Goal: Task Accomplishment & Management: Manage account settings

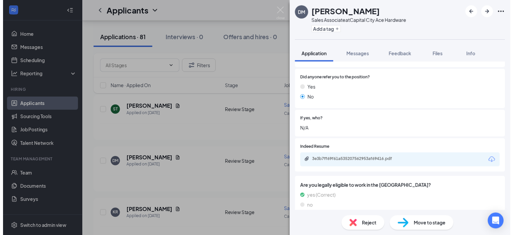
scroll to position [348, 0]
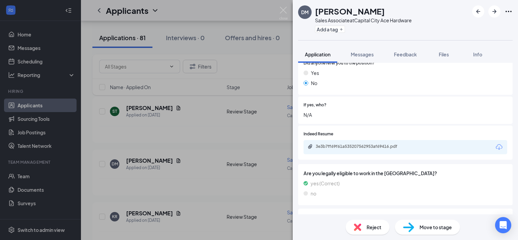
click at [261, 135] on div "DM [PERSON_NAME] Sales Associate at [GEOGRAPHIC_DATA] Ace Hardware Add a tag Ap…" at bounding box center [259, 120] width 518 height 240
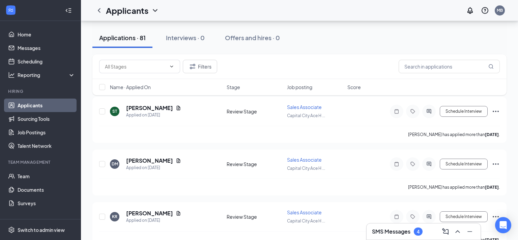
click at [283, 11] on div "Applicants MB" at bounding box center [299, 10] width 437 height 21
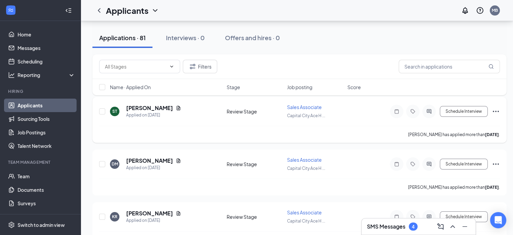
click at [494, 110] on icon "Ellipses" at bounding box center [496, 111] width 8 height 8
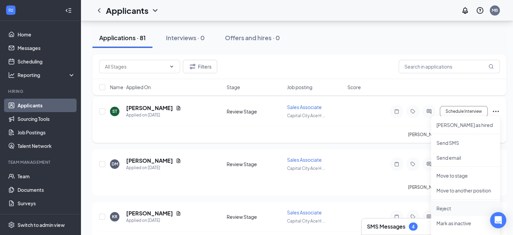
click at [453, 209] on p "Reject" at bounding box center [465, 208] width 58 height 7
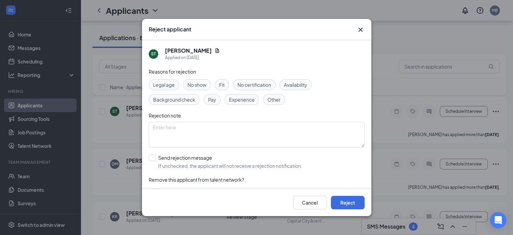
click at [359, 28] on icon "Cross" at bounding box center [360, 30] width 4 height 4
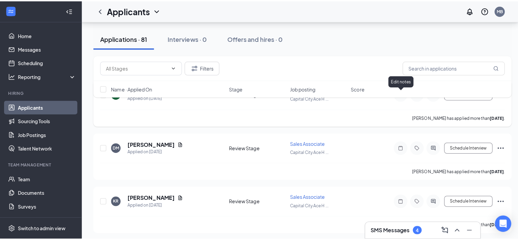
scroll to position [67, 0]
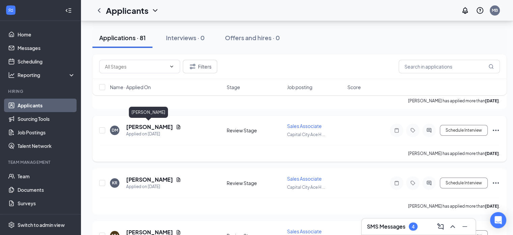
click at [148, 126] on h5 "[PERSON_NAME]" at bounding box center [149, 126] width 47 height 7
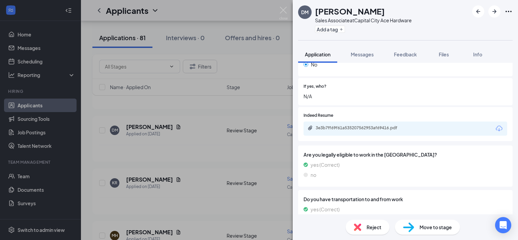
scroll to position [371, 0]
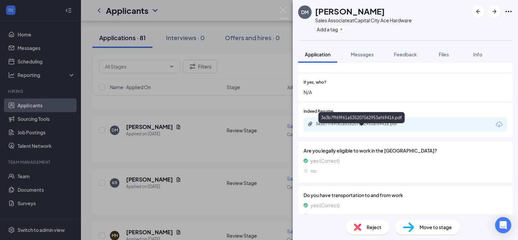
click at [381, 126] on div "3e3b7ff69f61a535207562953af69416.pdf" at bounding box center [363, 123] width 94 height 5
click at [273, 79] on div "DM [PERSON_NAME] Sales Associate at [GEOGRAPHIC_DATA] Ace Hardware Add a tag Ap…" at bounding box center [259, 120] width 518 height 240
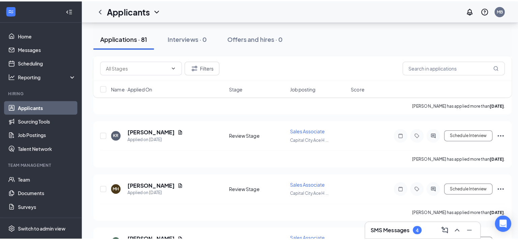
scroll to position [101, 0]
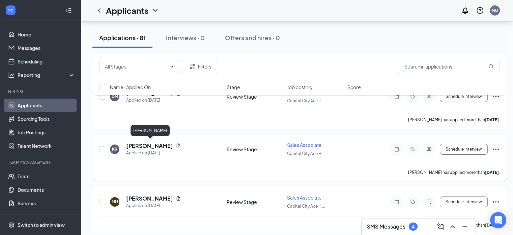
click at [164, 145] on h5 "[PERSON_NAME]" at bounding box center [149, 145] width 47 height 7
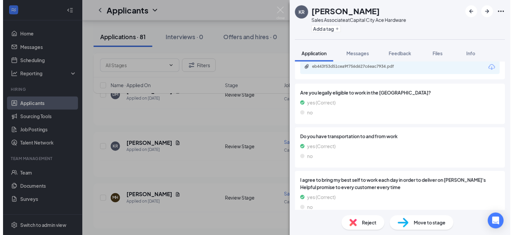
scroll to position [382, 0]
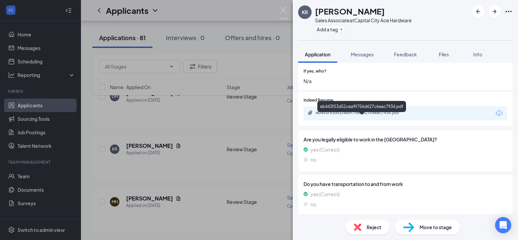
click at [413, 115] on div "eb443f53d51cea9f756d627c6eac7934.pdf" at bounding box center [361, 112] width 109 height 5
click at [285, 7] on img at bounding box center [283, 13] width 8 height 13
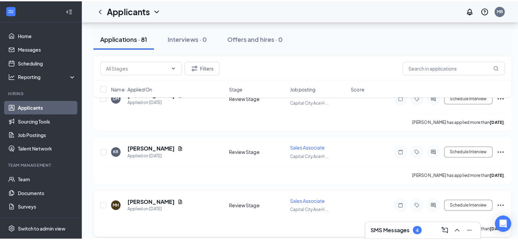
scroll to position [169, 0]
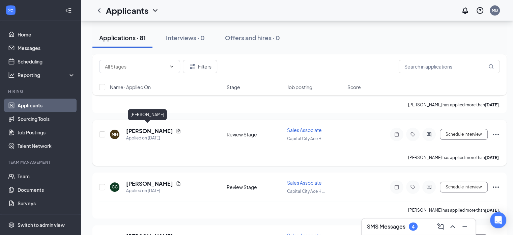
click at [143, 130] on h5 "[PERSON_NAME]" at bounding box center [149, 130] width 47 height 7
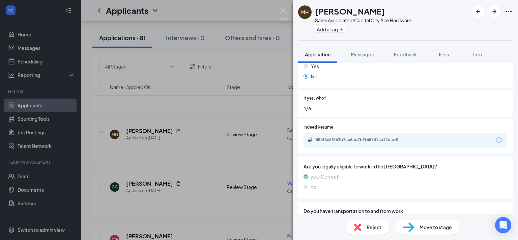
scroll to position [371, 0]
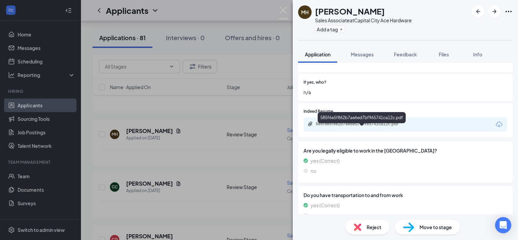
click at [365, 126] on div "585f6e5f862b7ae6ed7bf965741ca12c.pdf" at bounding box center [363, 123] width 94 height 5
click at [280, 11] on img at bounding box center [283, 13] width 8 height 13
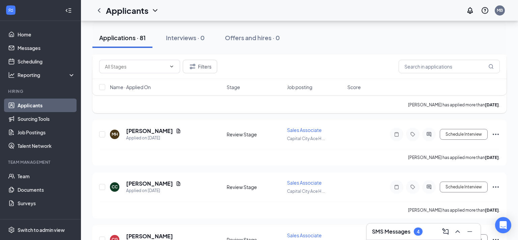
scroll to position [236, 0]
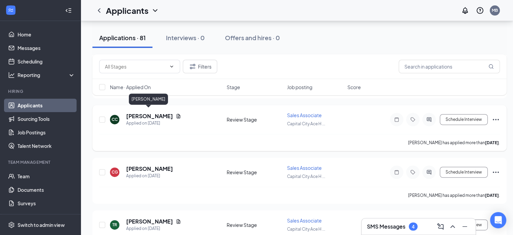
click at [146, 116] on h5 "[PERSON_NAME]" at bounding box center [149, 115] width 47 height 7
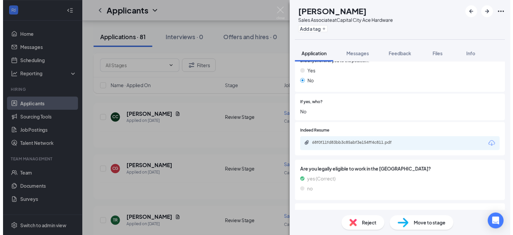
scroll to position [348, 0]
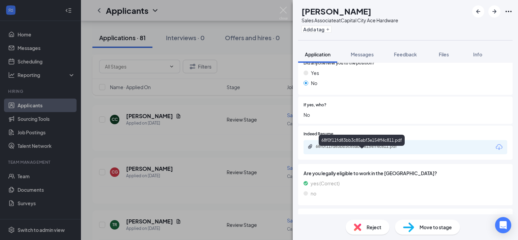
click at [344, 149] on div "68f0f11fd83bb3c85abf3e154ff4c811.pdf" at bounding box center [363, 146] width 94 height 5
click at [279, 8] on img at bounding box center [283, 13] width 8 height 13
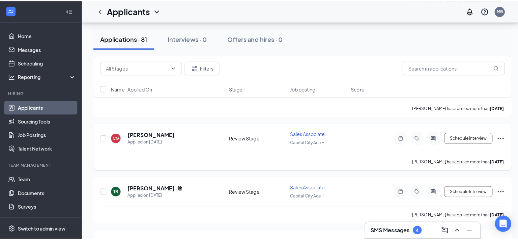
scroll to position [270, 0]
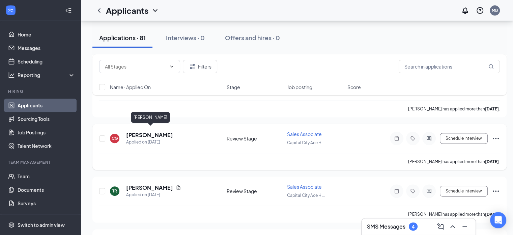
click at [153, 134] on h5 "[PERSON_NAME]" at bounding box center [149, 134] width 47 height 7
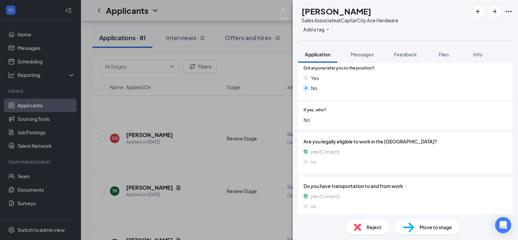
scroll to position [405, 0]
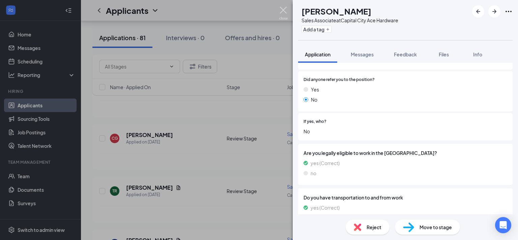
click at [282, 8] on img at bounding box center [283, 13] width 8 height 13
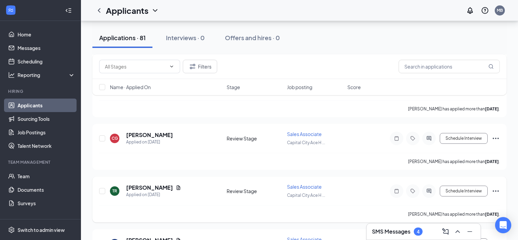
scroll to position [337, 0]
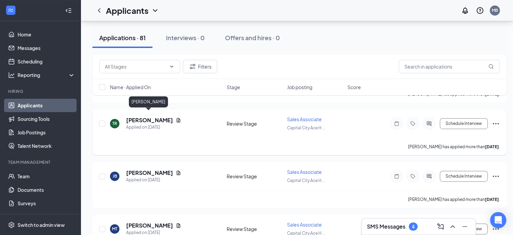
click at [151, 116] on h5 "[PERSON_NAME]" at bounding box center [149, 119] width 47 height 7
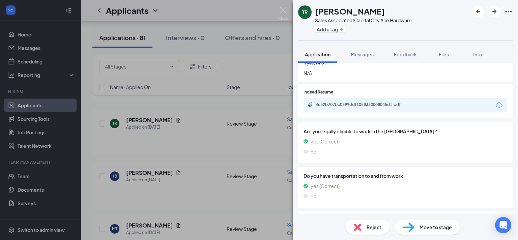
scroll to position [405, 0]
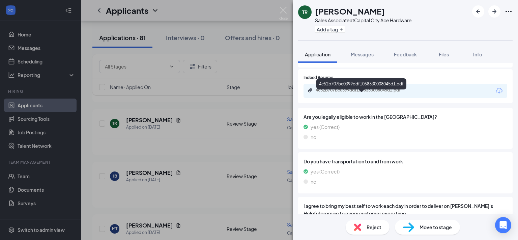
click at [369, 93] on div "4c52b707bc0399ddf1058330008045d1.pdf" at bounding box center [363, 89] width 94 height 5
click at [283, 11] on img at bounding box center [283, 13] width 8 height 13
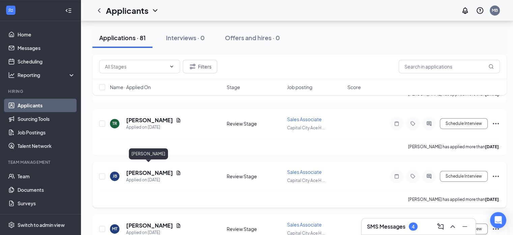
click at [144, 169] on h5 "[PERSON_NAME]" at bounding box center [149, 172] width 47 height 7
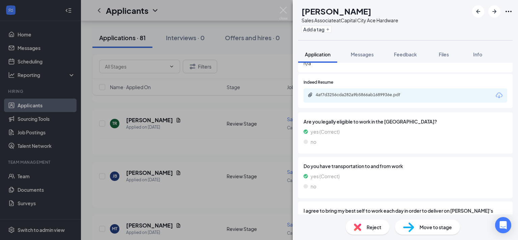
scroll to position [405, 0]
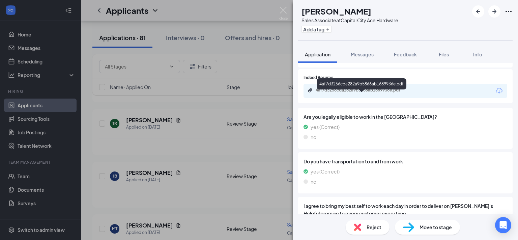
click at [360, 94] on div "4af7d3256cda282a9b5866ab1689936e.pdf" at bounding box center [361, 90] width 109 height 6
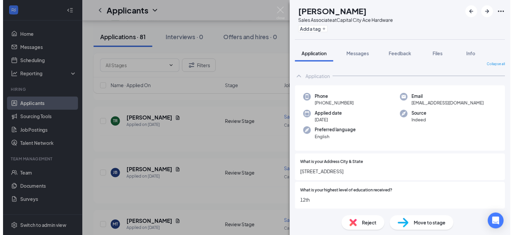
scroll to position [0, 0]
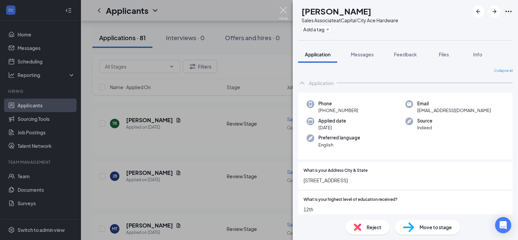
click at [285, 11] on img at bounding box center [283, 13] width 8 height 13
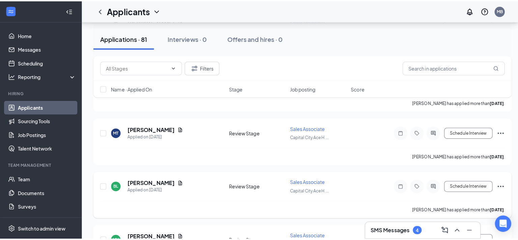
scroll to position [438, 0]
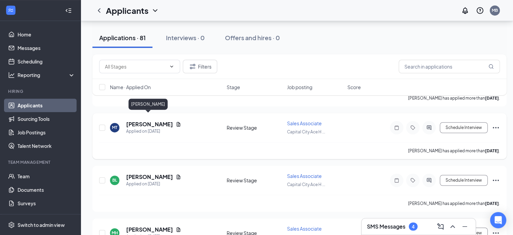
click at [140, 120] on h5 "[PERSON_NAME]" at bounding box center [149, 123] width 47 height 7
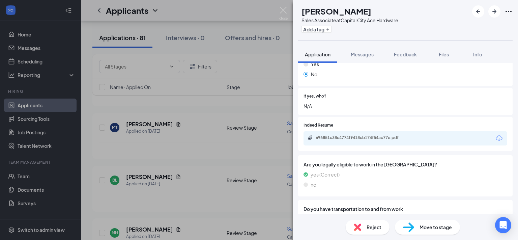
scroll to position [405, 0]
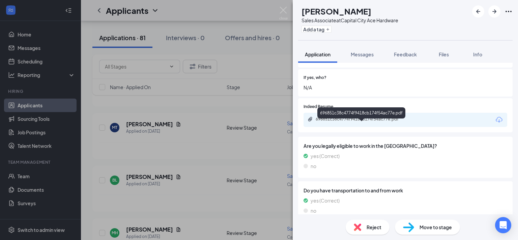
click at [351, 122] on div "696851c38c4774f9418cb174f54ac77e.pdf" at bounding box center [363, 118] width 94 height 5
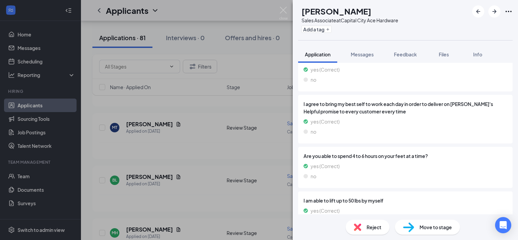
scroll to position [539, 0]
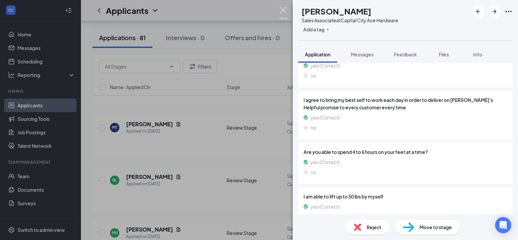
click at [284, 9] on img at bounding box center [283, 13] width 8 height 13
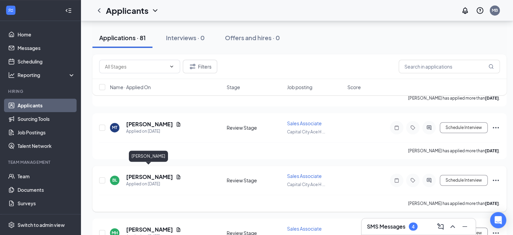
click at [136, 173] on h5 "[PERSON_NAME]" at bounding box center [149, 176] width 47 height 7
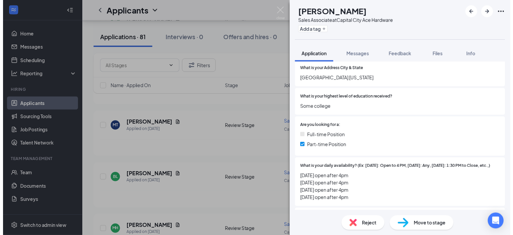
scroll to position [135, 0]
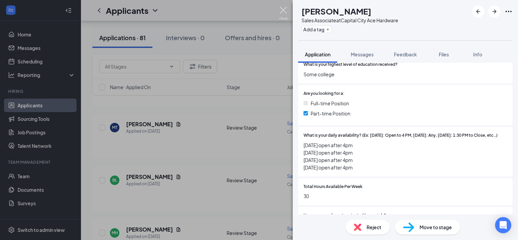
click at [282, 7] on img at bounding box center [283, 13] width 8 height 13
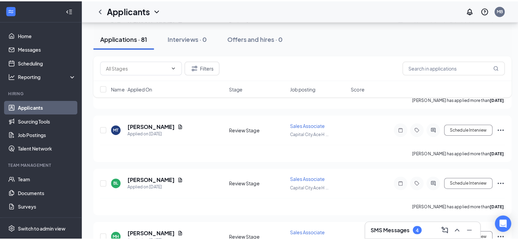
scroll to position [539, 0]
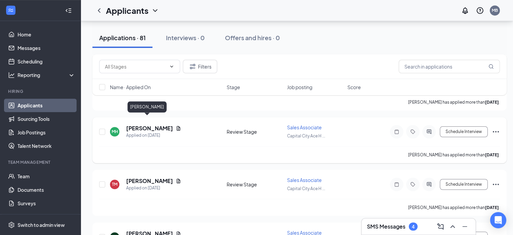
click at [146, 124] on h5 "[PERSON_NAME]" at bounding box center [149, 127] width 47 height 7
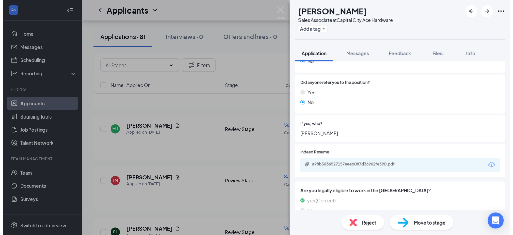
scroll to position [337, 0]
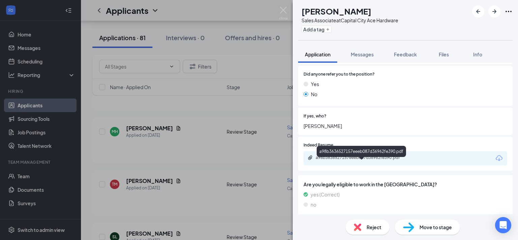
click at [343, 160] on div "a98b3636527157eeeb087d36962fe390.pdf" at bounding box center [363, 157] width 94 height 5
click at [285, 11] on img at bounding box center [283, 13] width 8 height 13
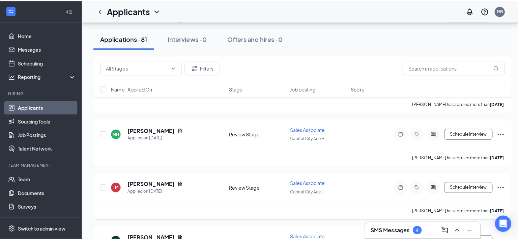
scroll to position [607, 0]
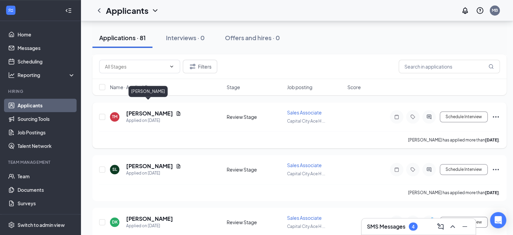
click at [142, 110] on h5 "[PERSON_NAME]" at bounding box center [149, 113] width 47 height 7
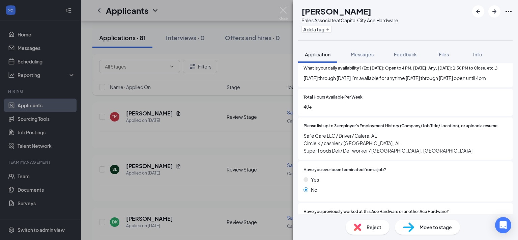
scroll to position [202, 0]
click at [282, 10] on img at bounding box center [283, 13] width 8 height 13
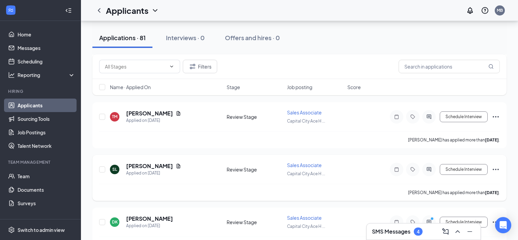
click at [140, 162] on h5 "[PERSON_NAME]" at bounding box center [149, 165] width 47 height 7
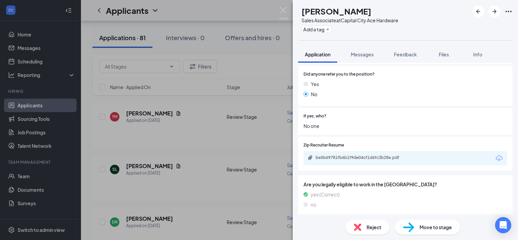
scroll to position [371, 0]
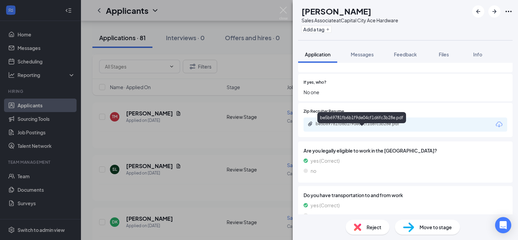
click at [363, 126] on div "be5b69781fb6b1f9de04cf1d6fc3b28e.pdf" at bounding box center [363, 123] width 94 height 5
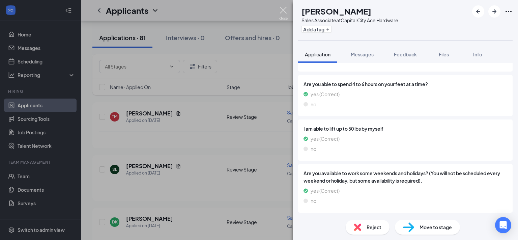
click at [282, 10] on img at bounding box center [283, 13] width 8 height 13
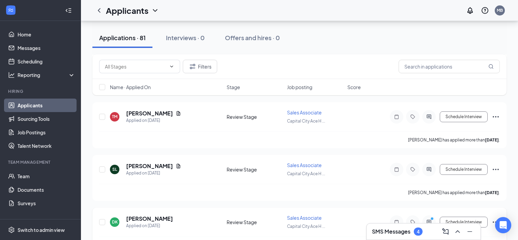
scroll to position [708, 0]
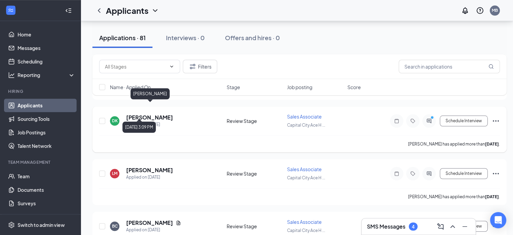
click at [143, 121] on div "Applied on [DATE]" at bounding box center [149, 124] width 47 height 7
click at [144, 114] on h5 "[PERSON_NAME]" at bounding box center [149, 117] width 47 height 7
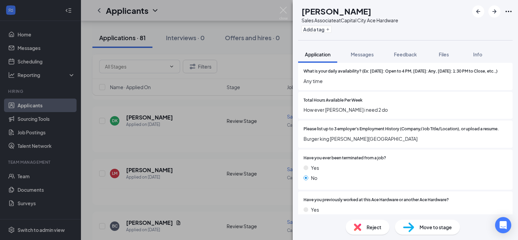
scroll to position [202, 0]
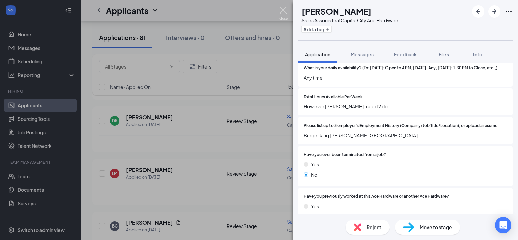
click at [284, 8] on img at bounding box center [283, 13] width 8 height 13
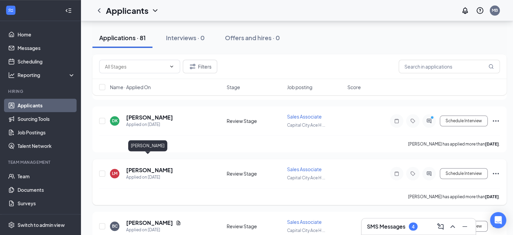
click at [142, 166] on h5 "[PERSON_NAME]" at bounding box center [149, 169] width 47 height 7
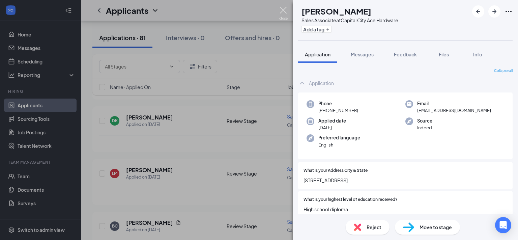
click at [282, 10] on img at bounding box center [283, 13] width 8 height 13
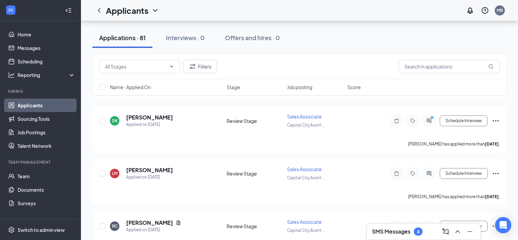
click at [138, 211] on div "BC [PERSON_NAME] Applied on [DATE] Review Stage Sales Associate Capital City Ac…" at bounding box center [299, 234] width 414 height 46
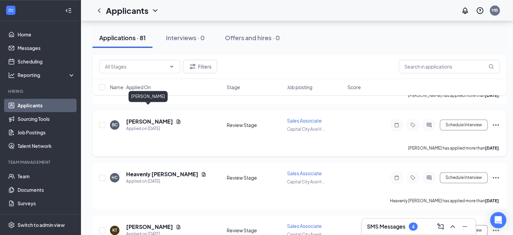
click at [140, 118] on h5 "[PERSON_NAME]" at bounding box center [149, 121] width 47 height 7
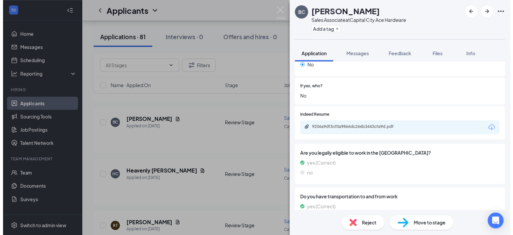
scroll to position [405, 0]
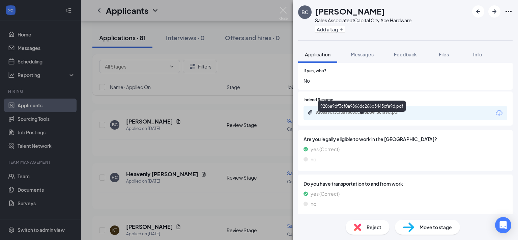
click at [353, 115] on div "9206a9df3cf0a9866dc266b3443cfa9d.pdf" at bounding box center [363, 112] width 94 height 5
click at [286, 10] on img at bounding box center [283, 13] width 8 height 13
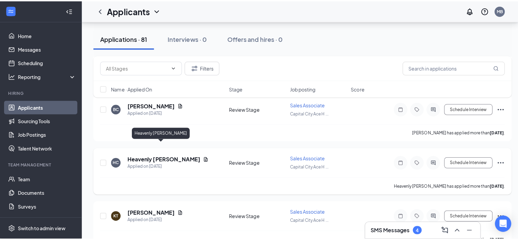
scroll to position [843, 0]
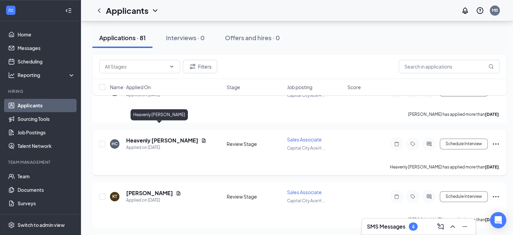
click at [159, 137] on h5 "Heavenly [PERSON_NAME]" at bounding box center [162, 140] width 72 height 7
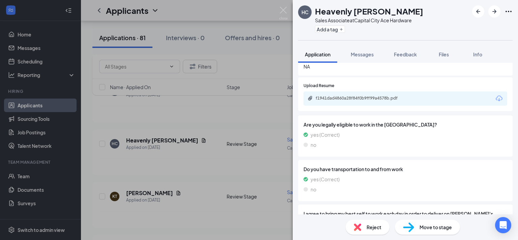
scroll to position [472, 0]
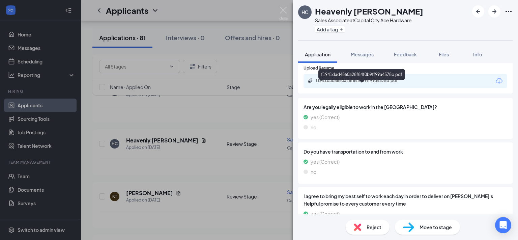
click at [361, 83] on div "f1941dad4860a28f84f0b9ff99a4578b.pdf" at bounding box center [363, 80] width 94 height 5
drag, startPoint x: 282, startPoint y: 12, endPoint x: 288, endPoint y: 10, distance: 6.2
click at [282, 12] on img at bounding box center [283, 13] width 8 height 13
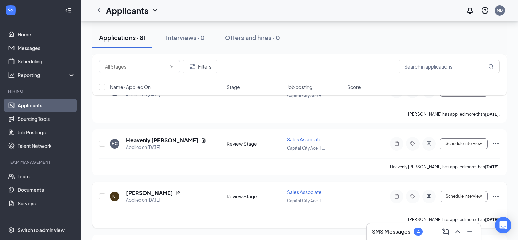
scroll to position [910, 0]
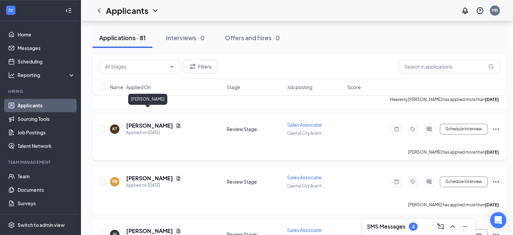
click at [140, 122] on h5 "[PERSON_NAME]" at bounding box center [149, 125] width 47 height 7
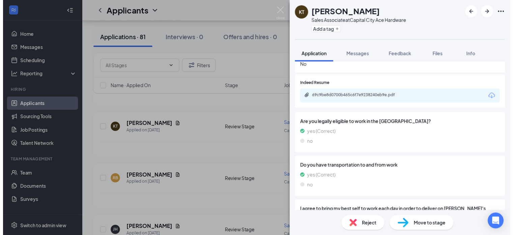
scroll to position [405, 0]
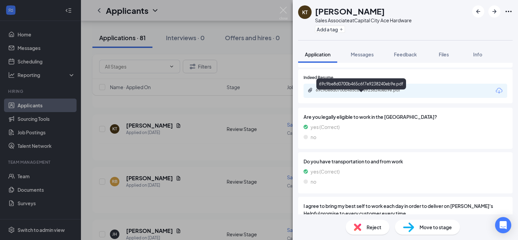
click at [374, 93] on div "69c9be8d0700b465c6f7e9238240eb9e.pdf" at bounding box center [363, 89] width 94 height 5
click at [279, 10] on img at bounding box center [283, 13] width 8 height 13
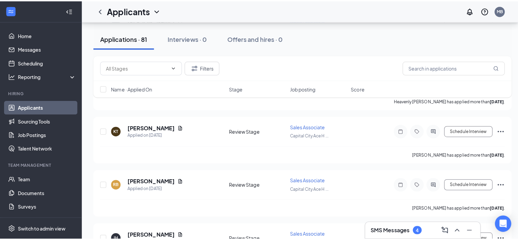
scroll to position [944, 0]
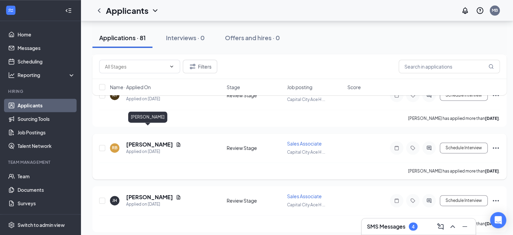
click at [141, 141] on h5 "[PERSON_NAME]" at bounding box center [149, 144] width 47 height 7
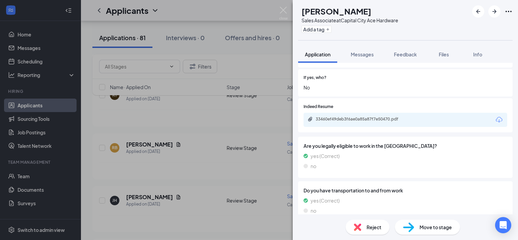
scroll to position [405, 0]
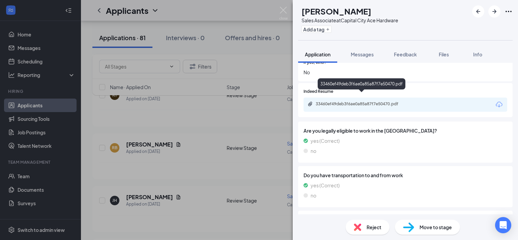
click at [381, 101] on div "33460ef49deb3f6ae0a85a87f7e50470.pdf" at bounding box center [363, 103] width 94 height 5
click at [282, 9] on img at bounding box center [283, 13] width 8 height 13
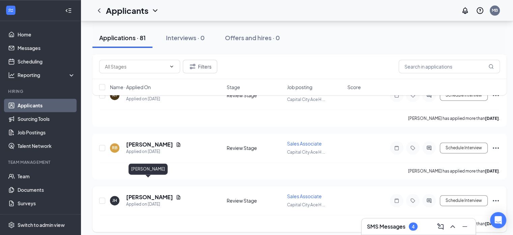
click at [143, 193] on h5 "[PERSON_NAME]" at bounding box center [149, 196] width 47 height 7
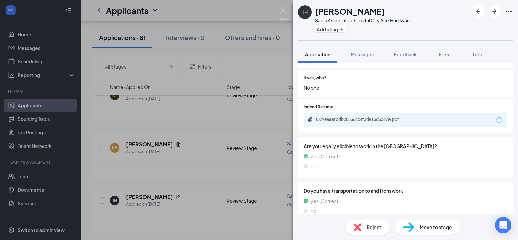
scroll to position [405, 0]
click at [403, 122] on div "f379eaaefbdb285364bff3de15d3367e.pdf" at bounding box center [363, 118] width 94 height 5
click at [281, 11] on img at bounding box center [283, 13] width 8 height 13
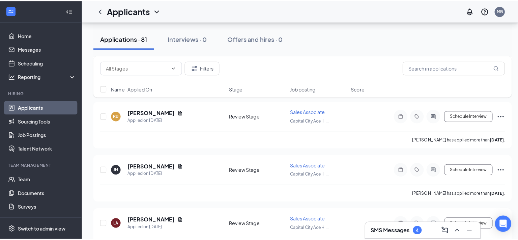
scroll to position [1045, 0]
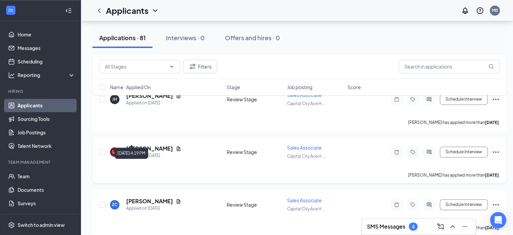
click at [140, 152] on div "Applied on [DATE]" at bounding box center [153, 155] width 55 height 7
click at [139, 145] on h5 "[PERSON_NAME]" at bounding box center [149, 148] width 47 height 7
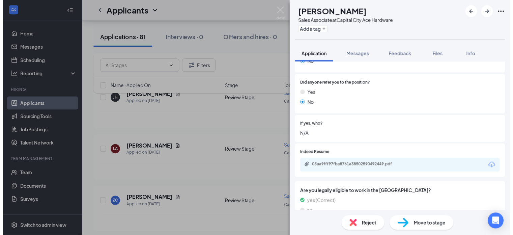
scroll to position [405, 0]
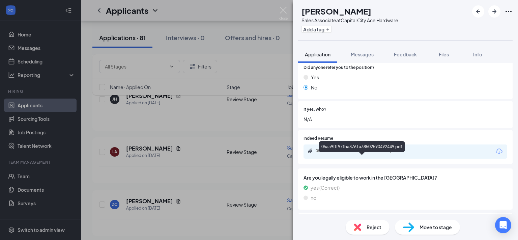
click at [375, 153] on div "05aa9fff97fba8761a38502590492449.pdf" at bounding box center [363, 150] width 94 height 5
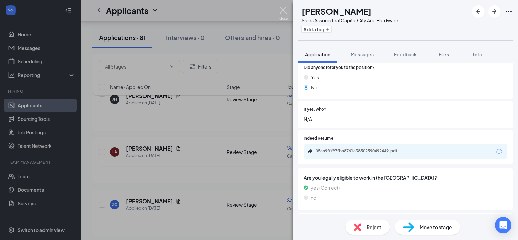
click at [286, 8] on img at bounding box center [283, 13] width 8 height 13
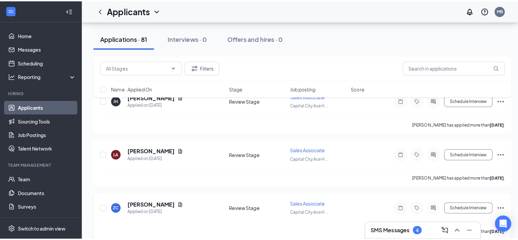
scroll to position [1113, 0]
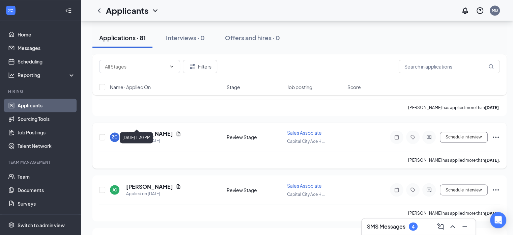
click at [148, 137] on div "Applied on [DATE]" at bounding box center [153, 140] width 55 height 7
click at [147, 130] on h5 "[PERSON_NAME]" at bounding box center [149, 133] width 47 height 7
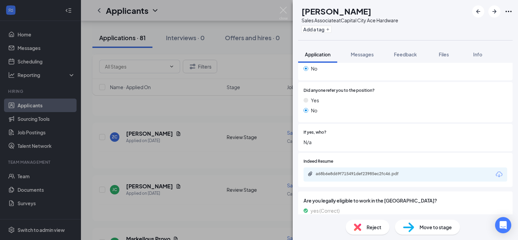
scroll to position [337, 0]
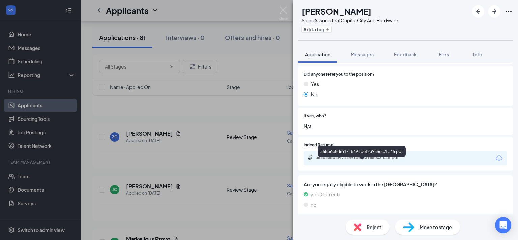
click at [357, 160] on div "a68b6e8d69f715491def23985ec2fc46.pdf" at bounding box center [363, 157] width 94 height 5
click at [286, 9] on img at bounding box center [283, 13] width 8 height 13
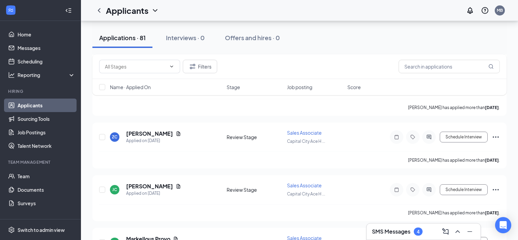
click at [284, 9] on div "Applicants MB" at bounding box center [299, 10] width 437 height 21
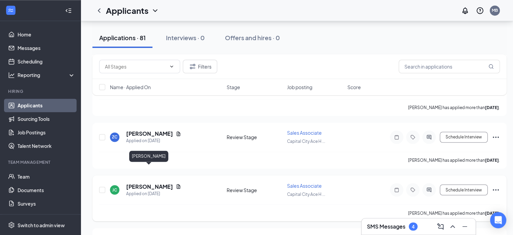
click at [159, 182] on h5 "[PERSON_NAME]" at bounding box center [149, 185] width 47 height 7
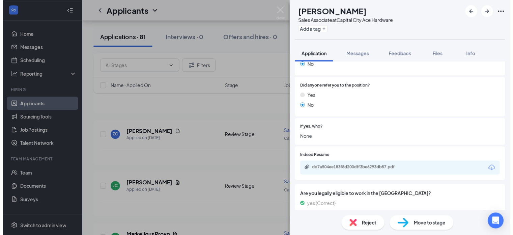
scroll to position [371, 0]
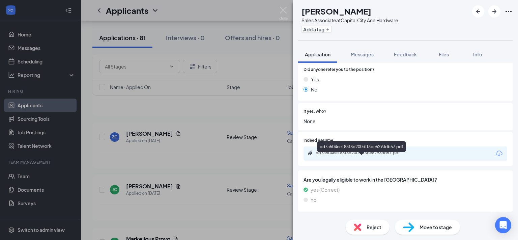
click at [371, 155] on div "dd7a504ee183f8d200dff3be6293db57.pdf" at bounding box center [363, 152] width 94 height 5
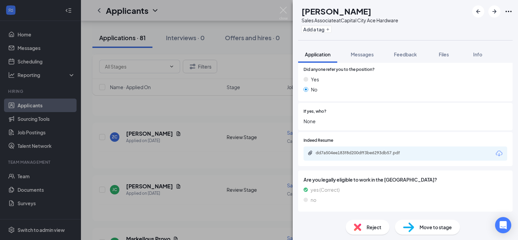
click at [285, 7] on img at bounding box center [283, 13] width 8 height 13
click at [283, 8] on div "Applicants MB" at bounding box center [299, 10] width 437 height 21
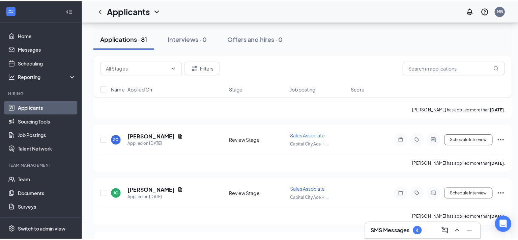
scroll to position [1180, 0]
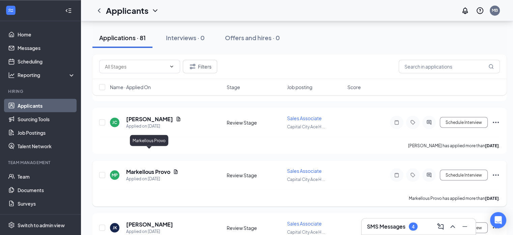
click at [155, 168] on h5 "Markellous Provo" at bounding box center [148, 171] width 44 height 7
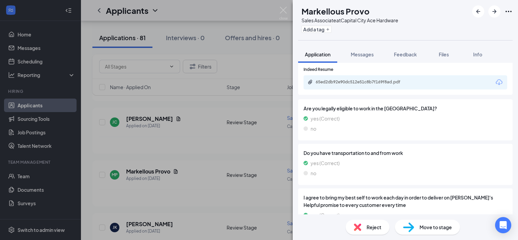
scroll to position [472, 0]
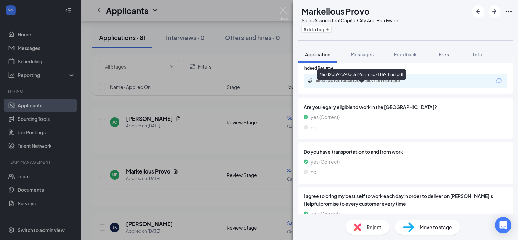
click at [350, 83] on div "65ed2db92e90dc512e51c8b7f169f8ad.pdf" at bounding box center [363, 80] width 94 height 5
click at [282, 12] on img at bounding box center [283, 13] width 8 height 13
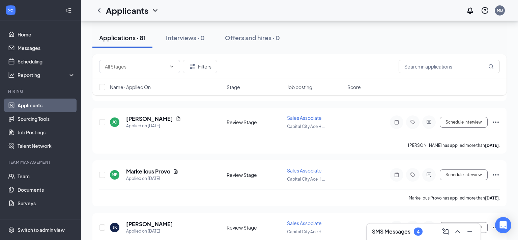
scroll to position [1281, 0]
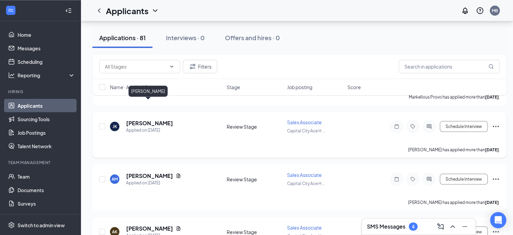
click at [148, 119] on h5 "[PERSON_NAME]" at bounding box center [149, 122] width 47 height 7
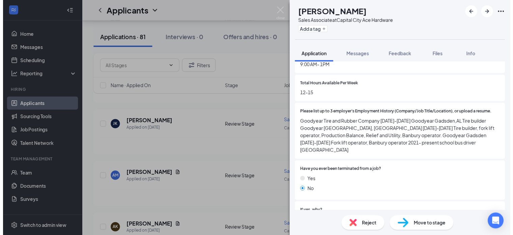
scroll to position [236, 0]
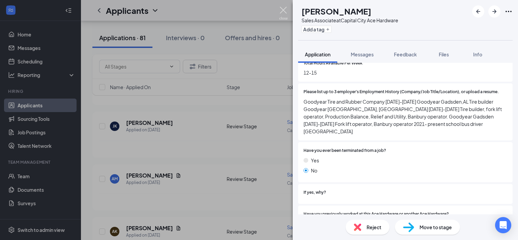
click at [284, 9] on img at bounding box center [283, 13] width 8 height 13
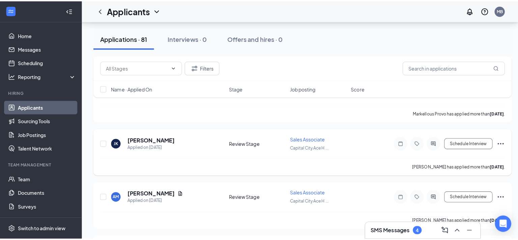
scroll to position [1281, 0]
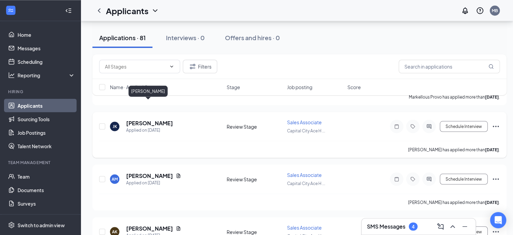
click at [142, 119] on h5 "[PERSON_NAME]" at bounding box center [149, 122] width 47 height 7
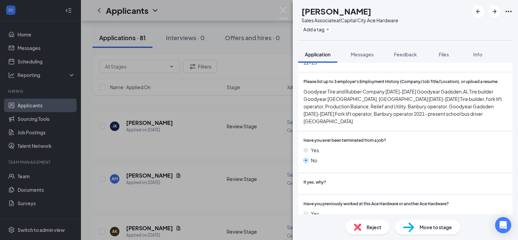
scroll to position [249, 0]
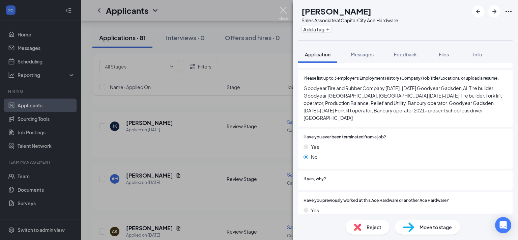
click at [282, 10] on img at bounding box center [283, 13] width 8 height 13
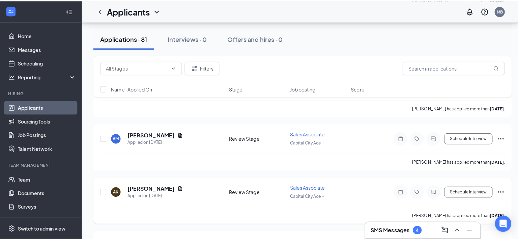
scroll to position [1315, 0]
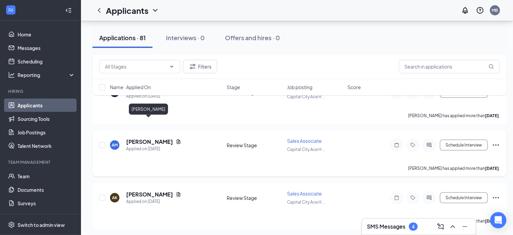
click at [149, 138] on h5 "[PERSON_NAME]" at bounding box center [149, 141] width 47 height 7
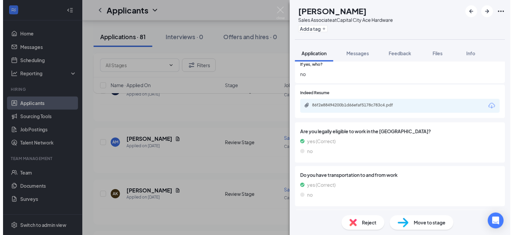
scroll to position [426, 0]
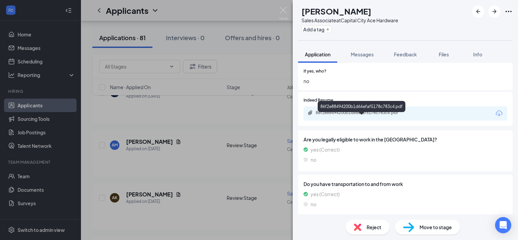
click at [384, 115] on div "86f2e88494200b1d66efaf5178c783c4.pdf" at bounding box center [363, 112] width 94 height 5
click at [280, 9] on img at bounding box center [283, 13] width 8 height 13
click at [284, 8] on img at bounding box center [283, 13] width 8 height 13
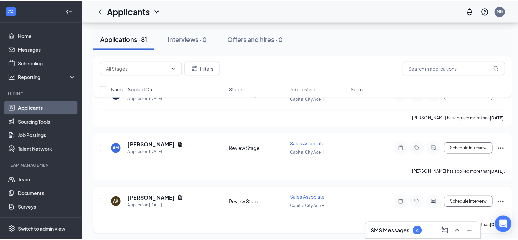
scroll to position [1382, 0]
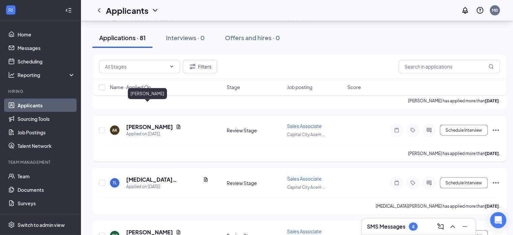
click at [132, 123] on h5 "[PERSON_NAME]" at bounding box center [149, 126] width 47 height 7
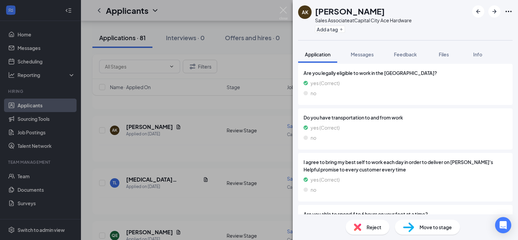
scroll to position [426, 0]
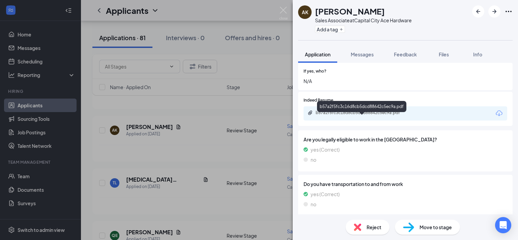
click at [328, 116] on div "b57a2f5fc3c16d8cb5dcd88642c5ec9a.pdf" at bounding box center [361, 113] width 109 height 6
click at [285, 10] on img at bounding box center [283, 13] width 8 height 13
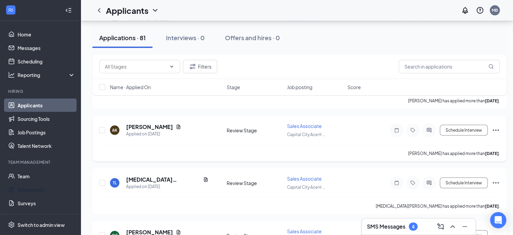
click at [139, 176] on h5 "[MEDICAL_DATA][PERSON_NAME]" at bounding box center [163, 179] width 74 height 7
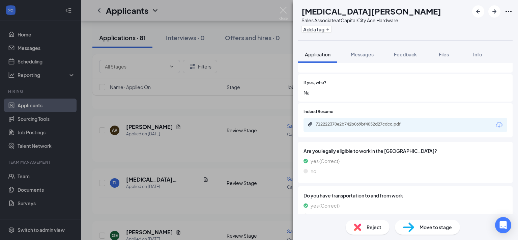
scroll to position [371, 0]
click at [358, 126] on div "712222370e2b742b069bf4052d27cdcc.pdf" at bounding box center [363, 123] width 94 height 5
click at [282, 8] on img at bounding box center [283, 13] width 8 height 13
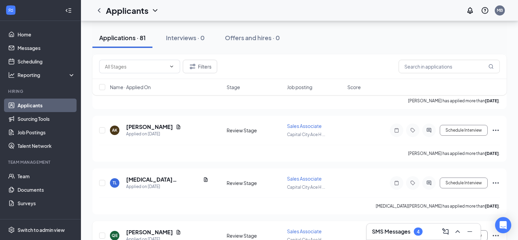
scroll to position [1483, 0]
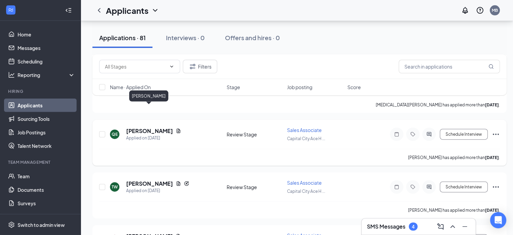
click at [139, 127] on h5 "[PERSON_NAME]" at bounding box center [149, 130] width 47 height 7
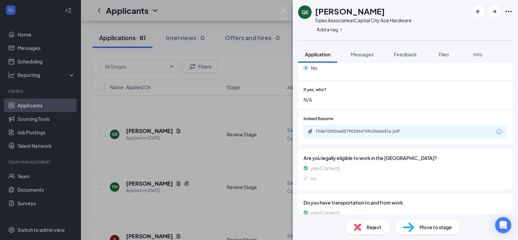
scroll to position [405, 0]
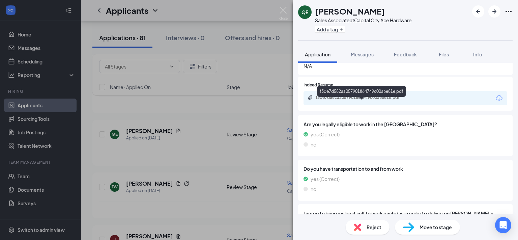
click at [361, 100] on div "f3de7d582aa057901864749c00a6e81e.pdf" at bounding box center [363, 97] width 94 height 5
click at [281, 11] on img at bounding box center [283, 13] width 8 height 13
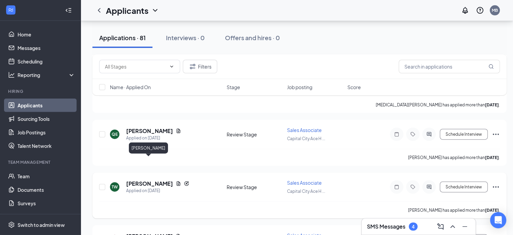
click at [143, 180] on h5 "[PERSON_NAME]" at bounding box center [149, 183] width 47 height 7
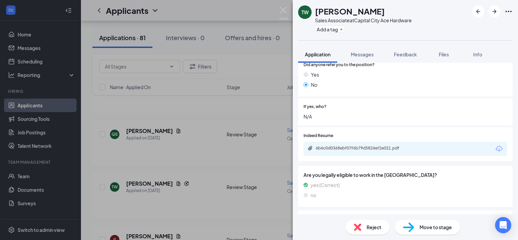
scroll to position [405, 0]
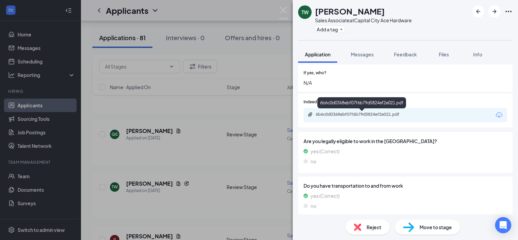
click at [378, 117] on div "6b6c0d0368ebf07f6b79d5824ef2e021.pdf" at bounding box center [363, 114] width 94 height 5
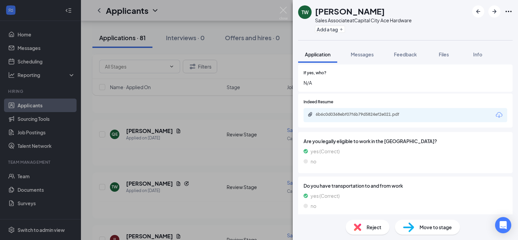
click at [283, 9] on img at bounding box center [283, 13] width 8 height 13
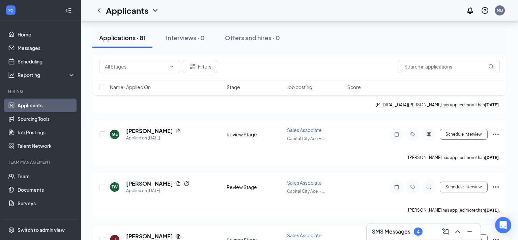
click at [141, 232] on h5 "[PERSON_NAME]" at bounding box center [149, 235] width 47 height 7
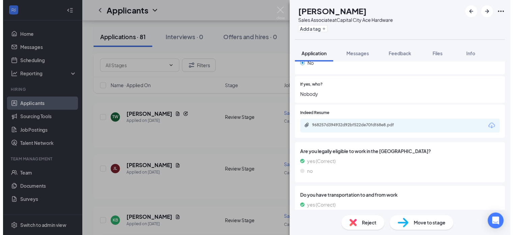
scroll to position [405, 0]
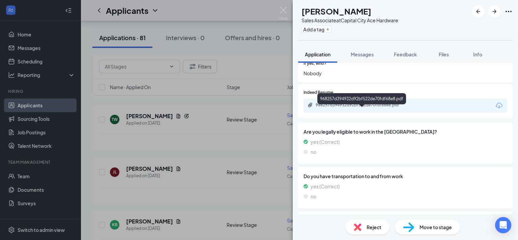
click at [324, 108] on div "968257d394932d92bf522de70fdf68e8.pdf" at bounding box center [363, 104] width 94 height 5
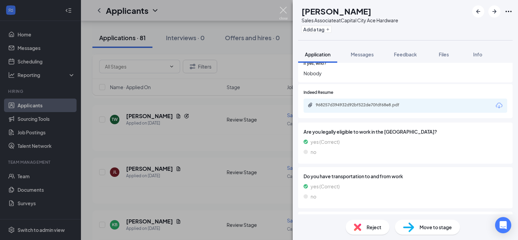
click at [283, 9] on img at bounding box center [283, 13] width 8 height 13
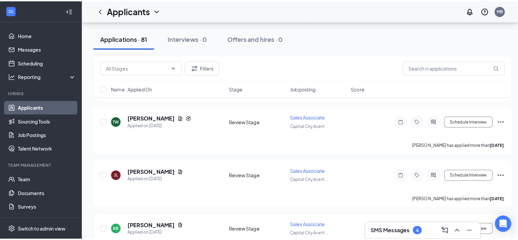
scroll to position [1618, 0]
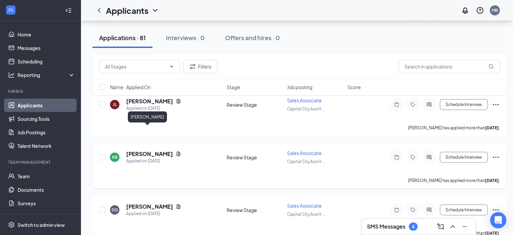
click at [148, 150] on h5 "[PERSON_NAME]" at bounding box center [149, 153] width 47 height 7
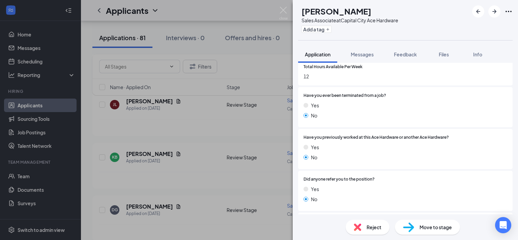
scroll to position [236, 0]
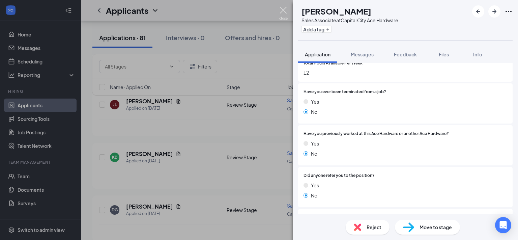
click at [280, 7] on img at bounding box center [283, 13] width 8 height 13
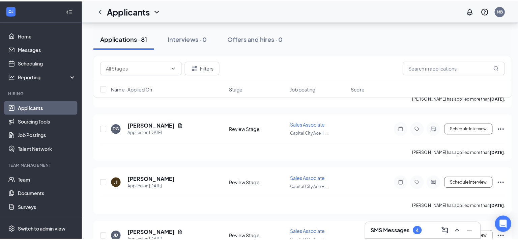
scroll to position [1686, 0]
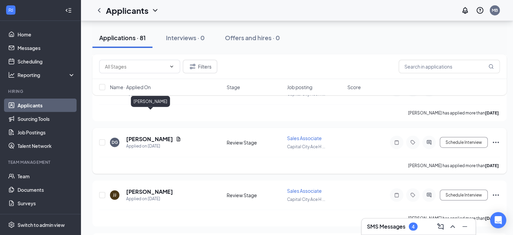
click at [150, 135] on h5 "[PERSON_NAME]" at bounding box center [149, 138] width 47 height 7
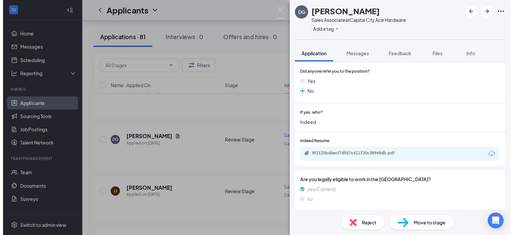
scroll to position [371, 0]
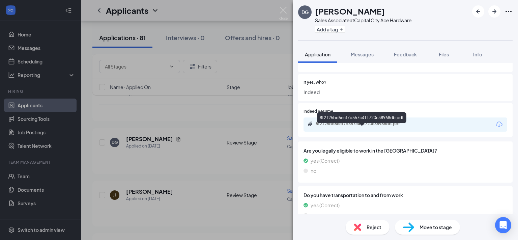
click at [349, 126] on div "8f2125bd6ecf7d557c411720c38968db.pdf" at bounding box center [363, 123] width 94 height 5
click at [282, 11] on img at bounding box center [283, 13] width 8 height 13
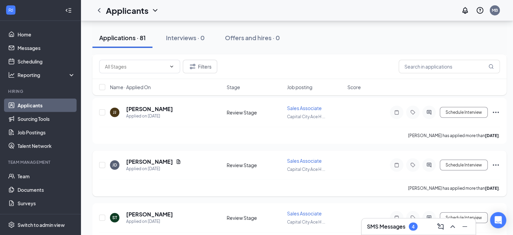
scroll to position [1753, 0]
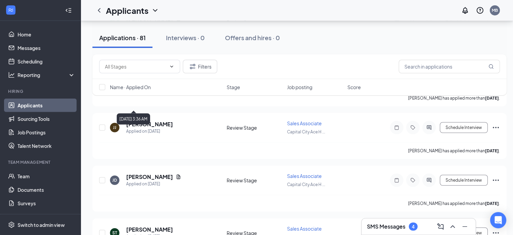
click at [150, 101] on div "Filters Name · Applied On Stage Job posting Score" at bounding box center [299, 78] width 414 height 48
click at [150, 99] on div "Filters Name · Applied On Stage Job posting Score" at bounding box center [299, 78] width 414 height 48
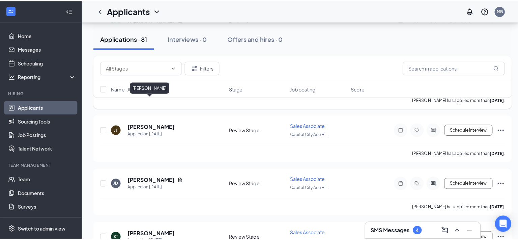
scroll to position [1719, 0]
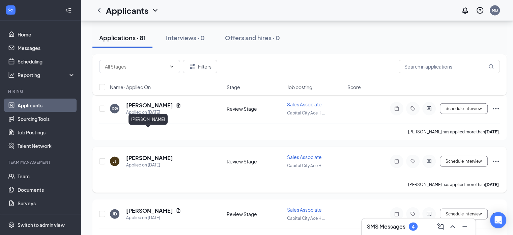
click at [141, 154] on h5 "[PERSON_NAME]" at bounding box center [149, 157] width 47 height 7
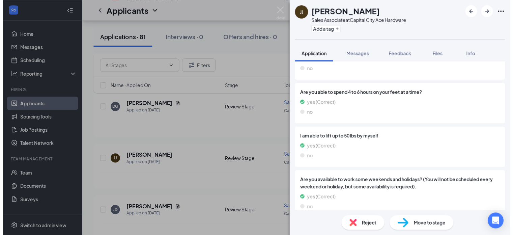
scroll to position [613, 0]
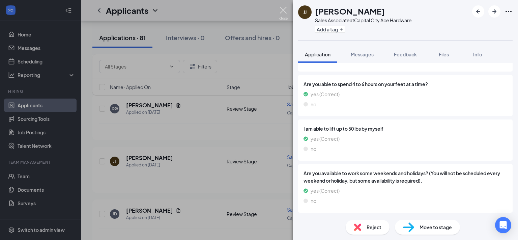
click at [282, 11] on img at bounding box center [283, 13] width 8 height 13
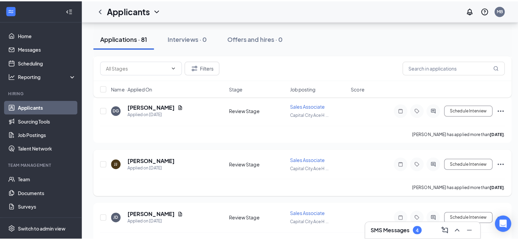
scroll to position [1787, 0]
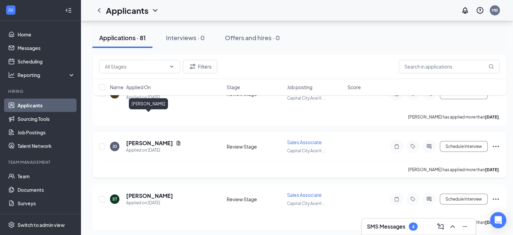
click at [150, 139] on h5 "[PERSON_NAME]" at bounding box center [149, 142] width 47 height 7
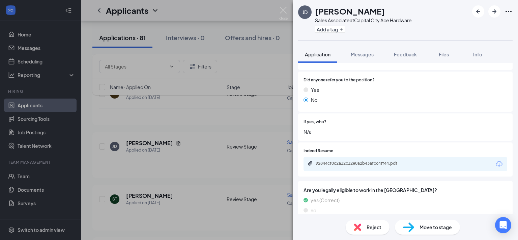
scroll to position [405, 0]
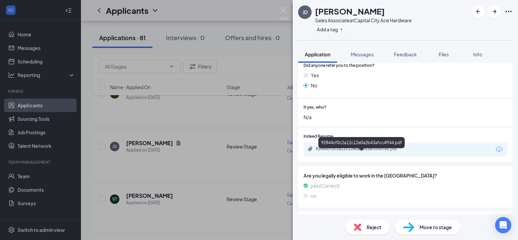
click at [390, 151] on div "92844cf0c2a12c12e0a2b43afcc4ff44.pdf" at bounding box center [363, 148] width 94 height 5
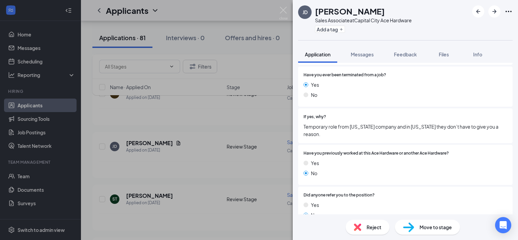
scroll to position [271, 0]
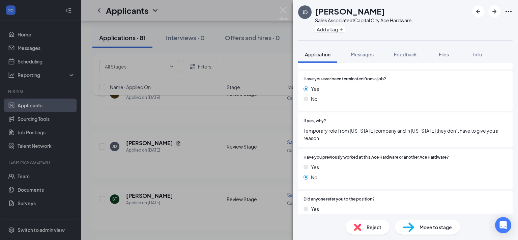
drag, startPoint x: 302, startPoint y: 135, endPoint x: 303, endPoint y: 129, distance: 6.5
click at [302, 135] on div "If yes, why? Temporary role from [US_STATE] company and in [US_STATE] they don’…" at bounding box center [405, 129] width 214 height 35
click at [283, 8] on img at bounding box center [283, 13] width 8 height 13
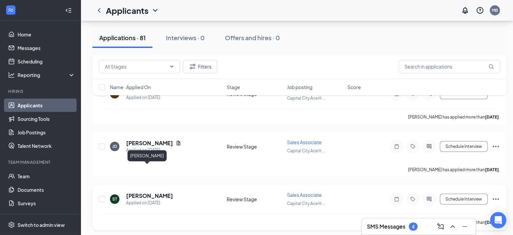
click at [144, 192] on h5 "[PERSON_NAME]" at bounding box center [149, 195] width 47 height 7
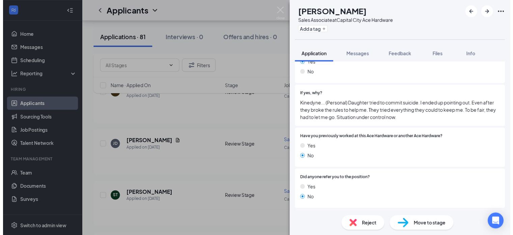
scroll to position [303, 0]
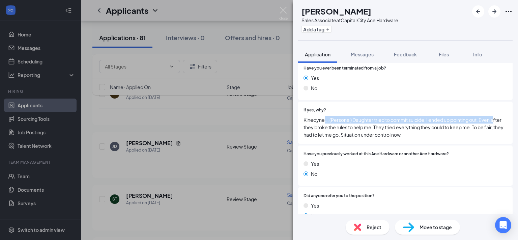
drag, startPoint x: 325, startPoint y: 124, endPoint x: 306, endPoint y: 130, distance: 19.1
click at [306, 130] on span "Kinedyne... (Personal) Daughter tried to commit suicide. I ended up pointing ou…" at bounding box center [405, 127] width 204 height 22
click at [308, 124] on span "Kinedyne... (Personal) Daughter tried to commit suicide. I ended up pointing ou…" at bounding box center [405, 127] width 204 height 22
click at [284, 7] on img at bounding box center [283, 13] width 8 height 13
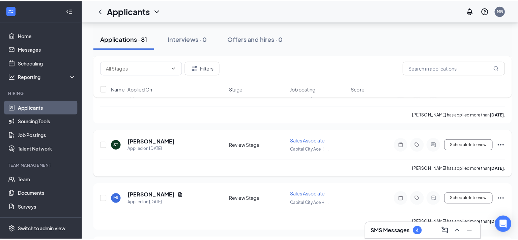
scroll to position [1854, 0]
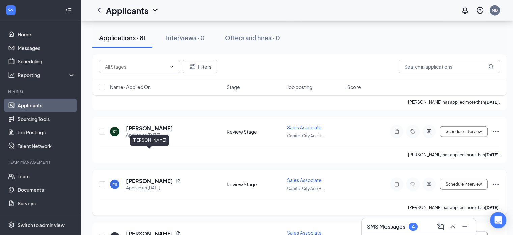
click at [143, 177] on h5 "[PERSON_NAME]" at bounding box center [149, 180] width 47 height 7
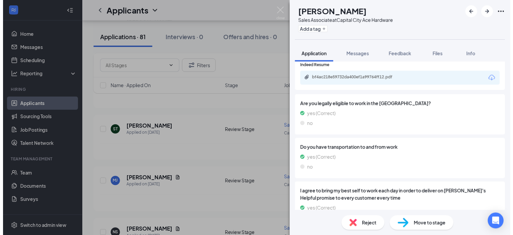
scroll to position [438, 0]
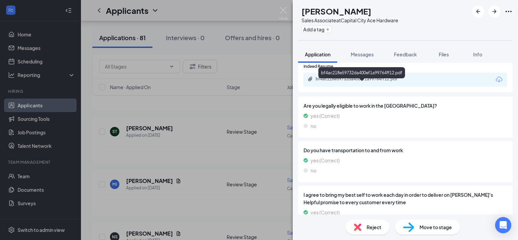
click at [360, 82] on div "bf4ac218e59732da400ef1a99764ff12.pdf" at bounding box center [363, 78] width 94 height 5
click at [282, 10] on img at bounding box center [283, 13] width 8 height 13
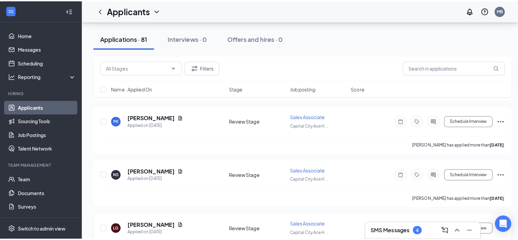
scroll to position [1955, 0]
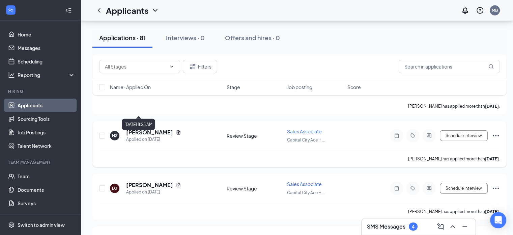
click at [138, 136] on div "Applied on [DATE]" at bounding box center [153, 139] width 55 height 7
click at [135, 128] on h5 "[PERSON_NAME]" at bounding box center [149, 131] width 47 height 7
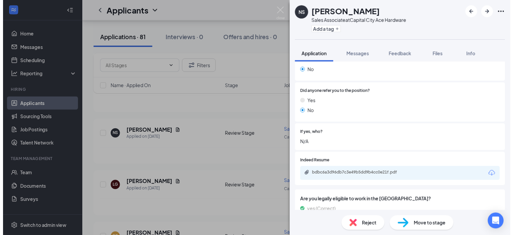
scroll to position [322, 0]
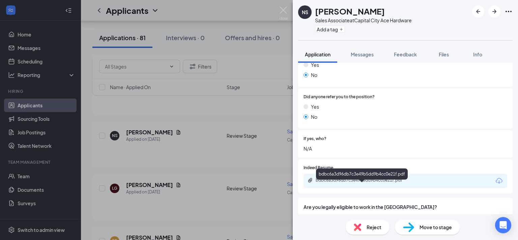
click at [387, 183] on div "bdbc6a3d96db7c3e49b5dd9b4cc0e21f.pdf" at bounding box center [363, 179] width 94 height 5
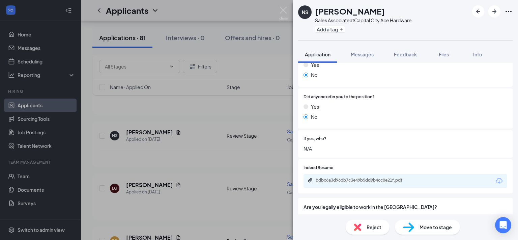
click at [282, 6] on div "NS [PERSON_NAME] Sales Associate at [GEOGRAPHIC_DATA] Ace Hardware Add a tag Ap…" at bounding box center [259, 120] width 518 height 240
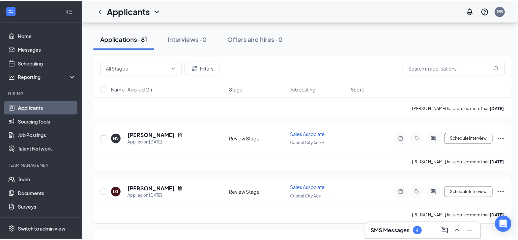
scroll to position [1989, 0]
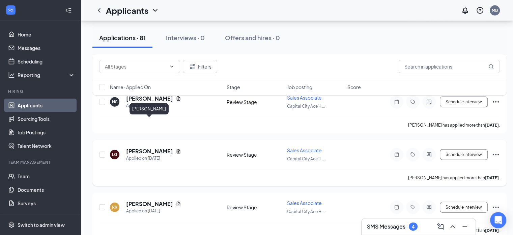
click at [145, 147] on h5 "[PERSON_NAME]" at bounding box center [149, 150] width 47 height 7
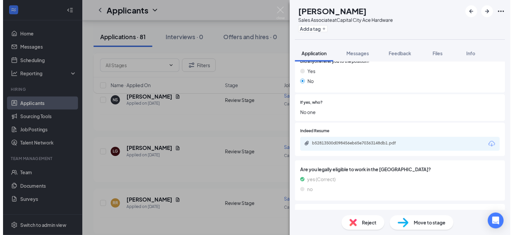
scroll to position [348, 0]
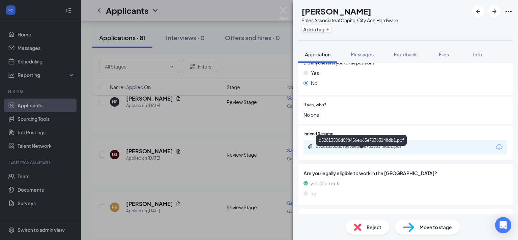
click at [342, 149] on div "b52813500d098456eb65e70363148db1.pdf" at bounding box center [363, 146] width 94 height 5
click at [275, 12] on div "LG [PERSON_NAME] Sales Associate at [GEOGRAPHIC_DATA] Ace Hardware Add a tag Ap…" at bounding box center [259, 120] width 518 height 240
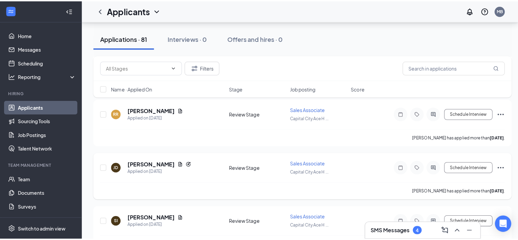
scroll to position [2057, 0]
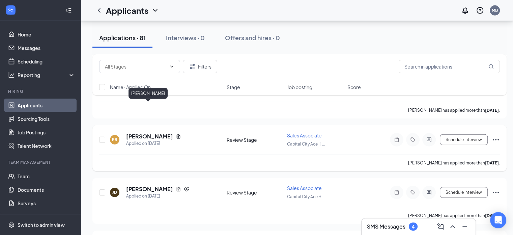
click at [141, 132] on h5 "[PERSON_NAME]" at bounding box center [149, 135] width 47 height 7
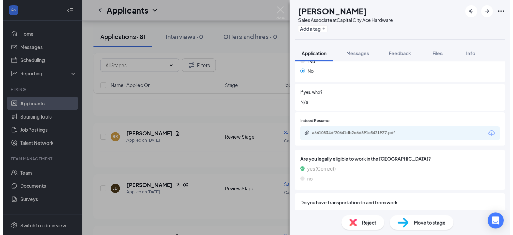
scroll to position [438, 0]
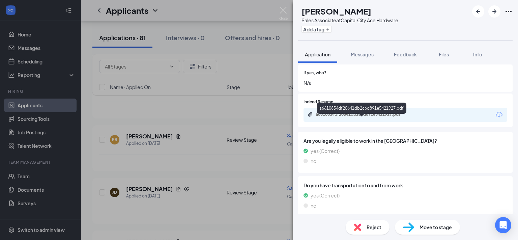
click at [343, 117] on div "a6610834df20641db2c6d891e5421927.pdf" at bounding box center [363, 114] width 94 height 5
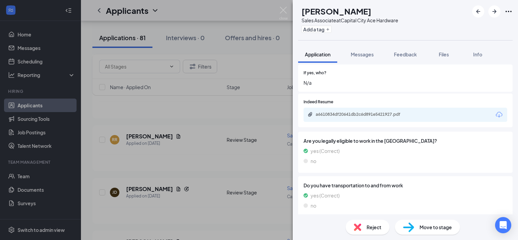
click at [280, 11] on img at bounding box center [283, 13] width 8 height 13
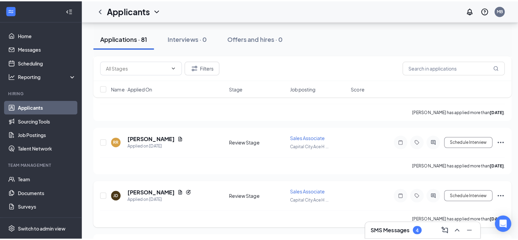
scroll to position [2090, 0]
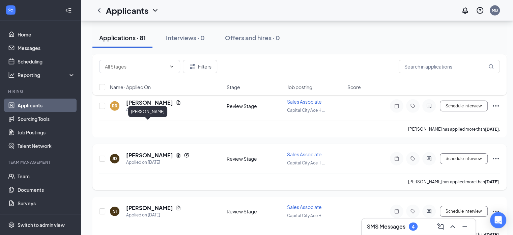
click at [151, 151] on h5 "[PERSON_NAME]" at bounding box center [149, 154] width 47 height 7
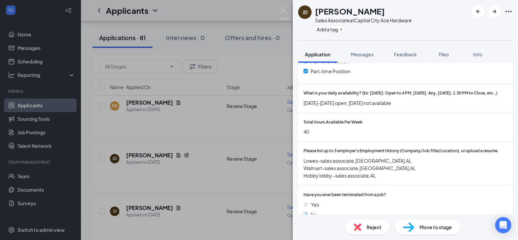
scroll to position [236, 0]
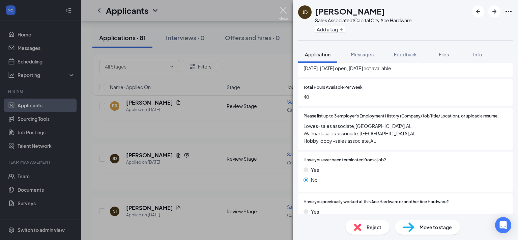
click at [284, 10] on img at bounding box center [283, 13] width 8 height 13
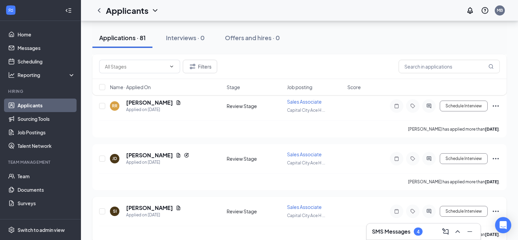
click at [148, 211] on div "Applied on [DATE]" at bounding box center [153, 214] width 55 height 7
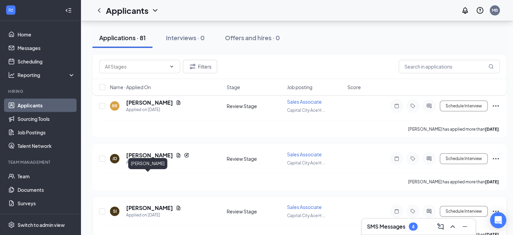
click at [148, 204] on h5 "[PERSON_NAME]" at bounding box center [149, 207] width 47 height 7
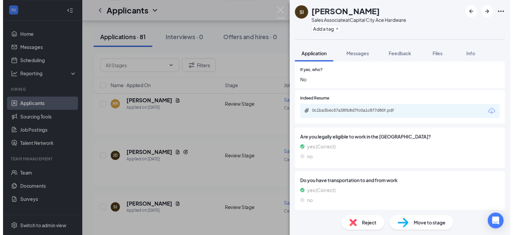
scroll to position [348, 0]
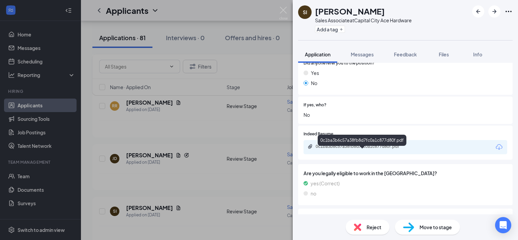
click at [387, 149] on div "0c1ba3b6c57a38fb8d7fc0a1c877d80f.pdf" at bounding box center [363, 146] width 94 height 5
click at [282, 8] on img at bounding box center [283, 13] width 8 height 13
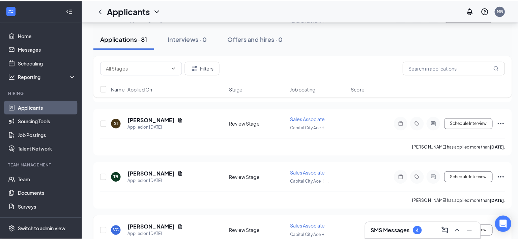
scroll to position [2191, 0]
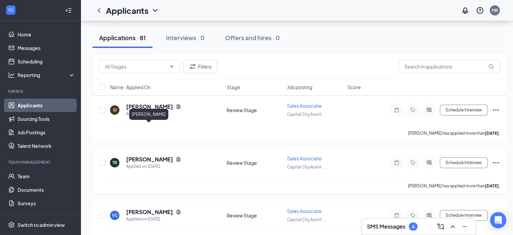
click at [144, 155] on h5 "[PERSON_NAME]" at bounding box center [149, 158] width 47 height 7
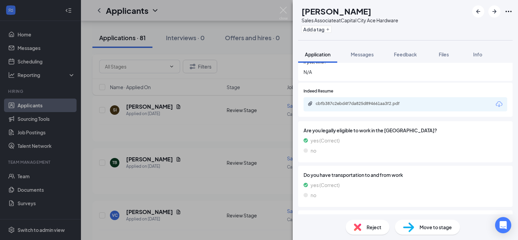
scroll to position [441, 0]
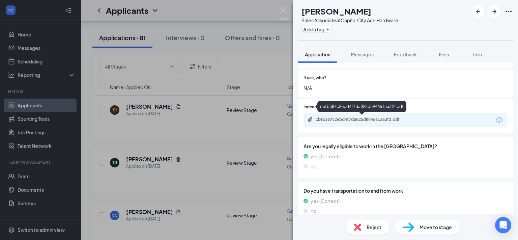
click at [379, 119] on div "cbfb387c2ebd4f7da825d894661aa3f2.pdf" at bounding box center [363, 119] width 94 height 5
click at [286, 12] on img at bounding box center [283, 13] width 8 height 13
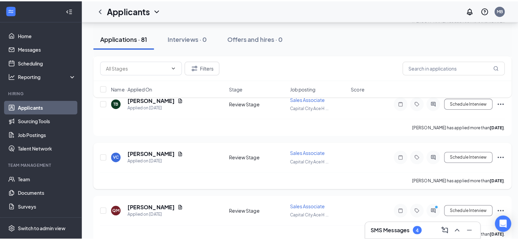
scroll to position [2259, 0]
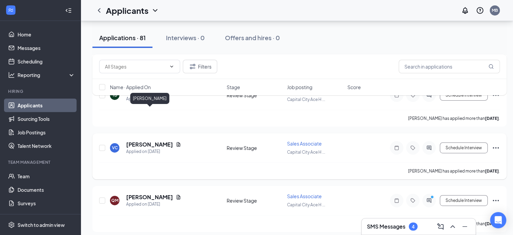
click at [159, 141] on h5 "[PERSON_NAME]" at bounding box center [149, 144] width 47 height 7
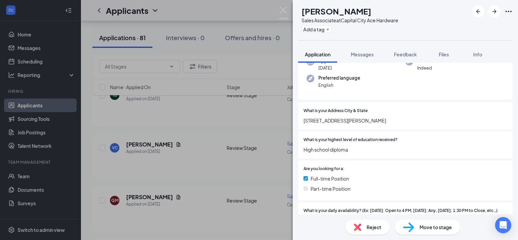
scroll to position [67, 0]
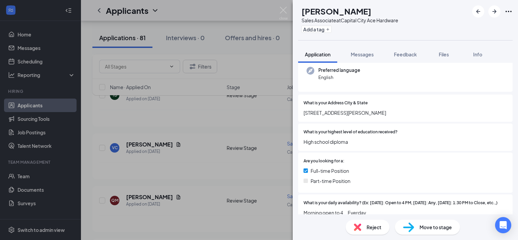
click at [282, 10] on img at bounding box center [283, 13] width 8 height 13
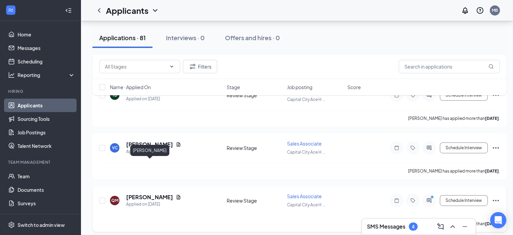
click at [148, 193] on h5 "[PERSON_NAME]" at bounding box center [149, 196] width 47 height 7
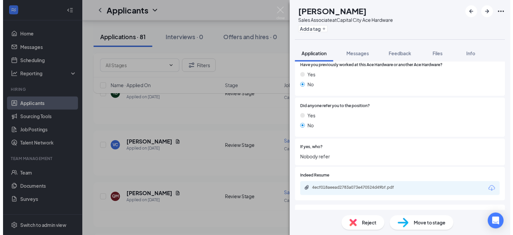
scroll to position [337, 0]
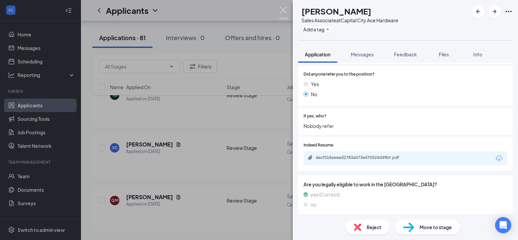
click at [283, 10] on img at bounding box center [283, 13] width 8 height 13
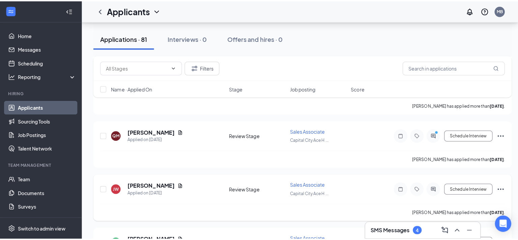
scroll to position [2326, 0]
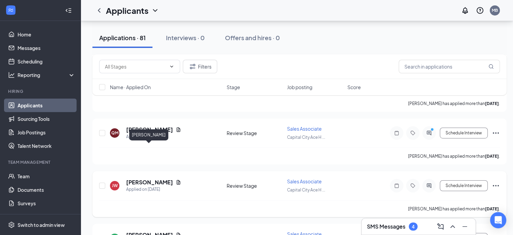
click at [149, 178] on h5 "[PERSON_NAME]" at bounding box center [149, 181] width 47 height 7
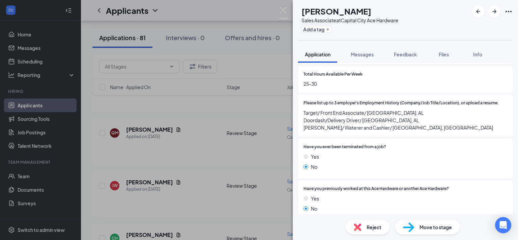
scroll to position [236, 0]
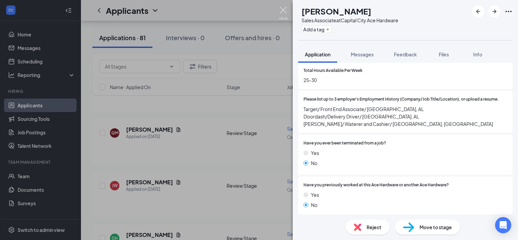
click at [284, 9] on img at bounding box center [283, 13] width 8 height 13
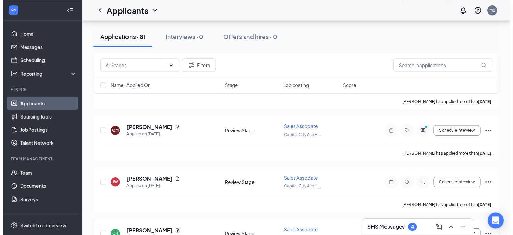
scroll to position [2427, 0]
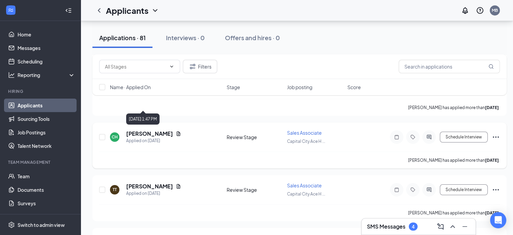
click at [157, 137] on div "Applied on [DATE]" at bounding box center [153, 140] width 55 height 7
click at [157, 99] on div "Filters Name · Applied On Stage Job posting Score" at bounding box center [299, 78] width 414 height 48
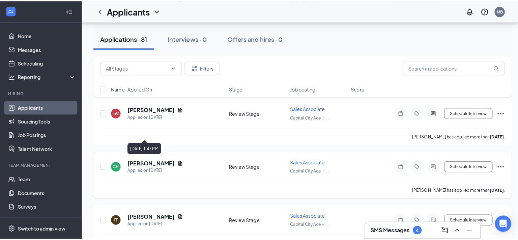
scroll to position [2394, 0]
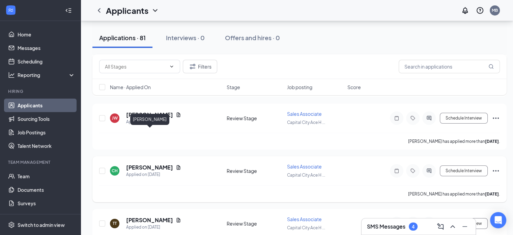
click at [164, 164] on h5 "[PERSON_NAME]" at bounding box center [149, 167] width 47 height 7
